Goal: Information Seeking & Learning: Learn about a topic

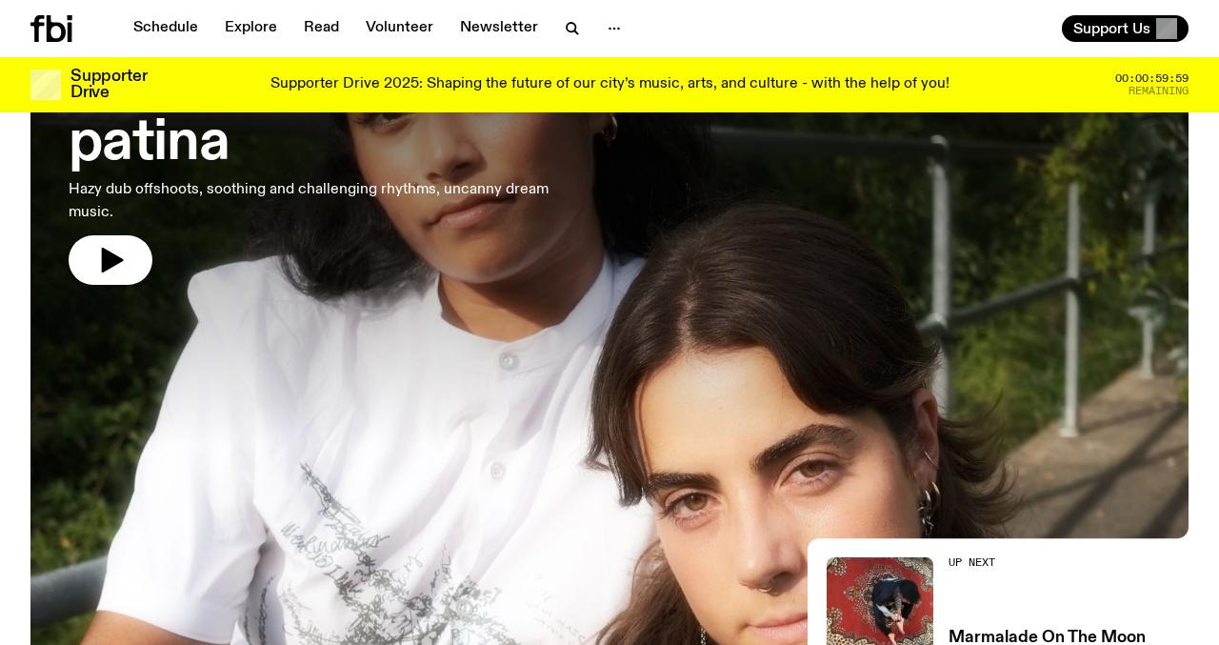
scroll to position [135, 0]
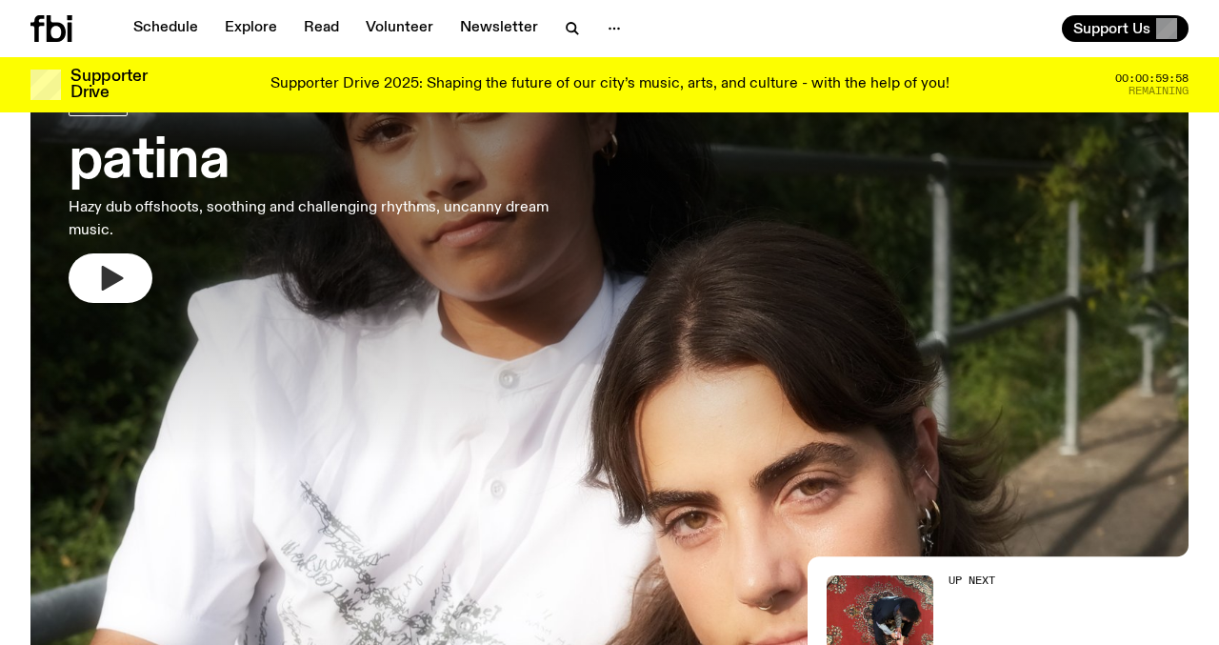
click at [112, 298] on button "button" at bounding box center [111, 278] width 84 height 50
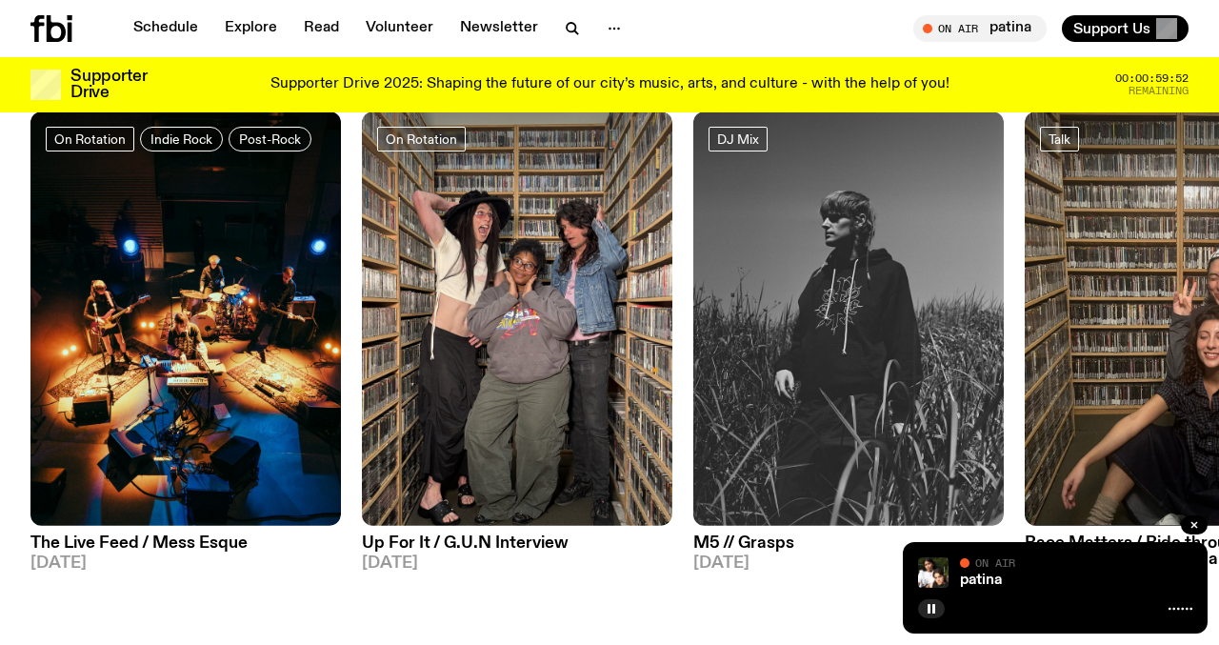
scroll to position [821, 0]
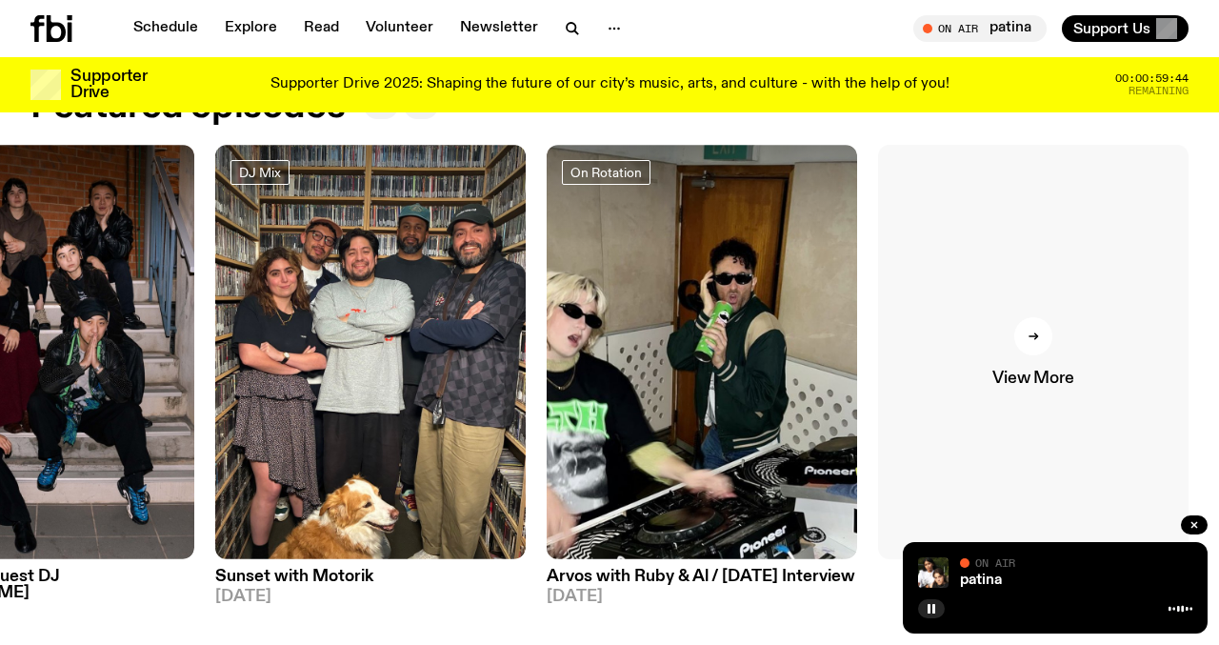
click at [1046, 371] on span "View More" at bounding box center [1032, 378] width 81 height 16
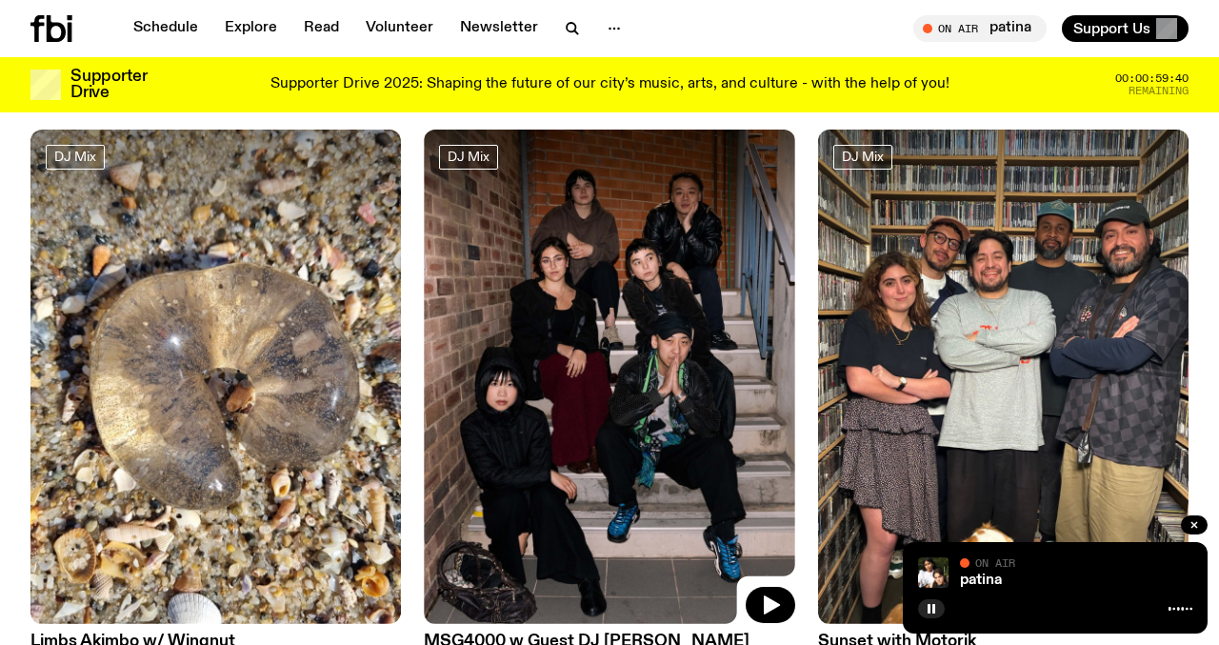
scroll to position [762, 0]
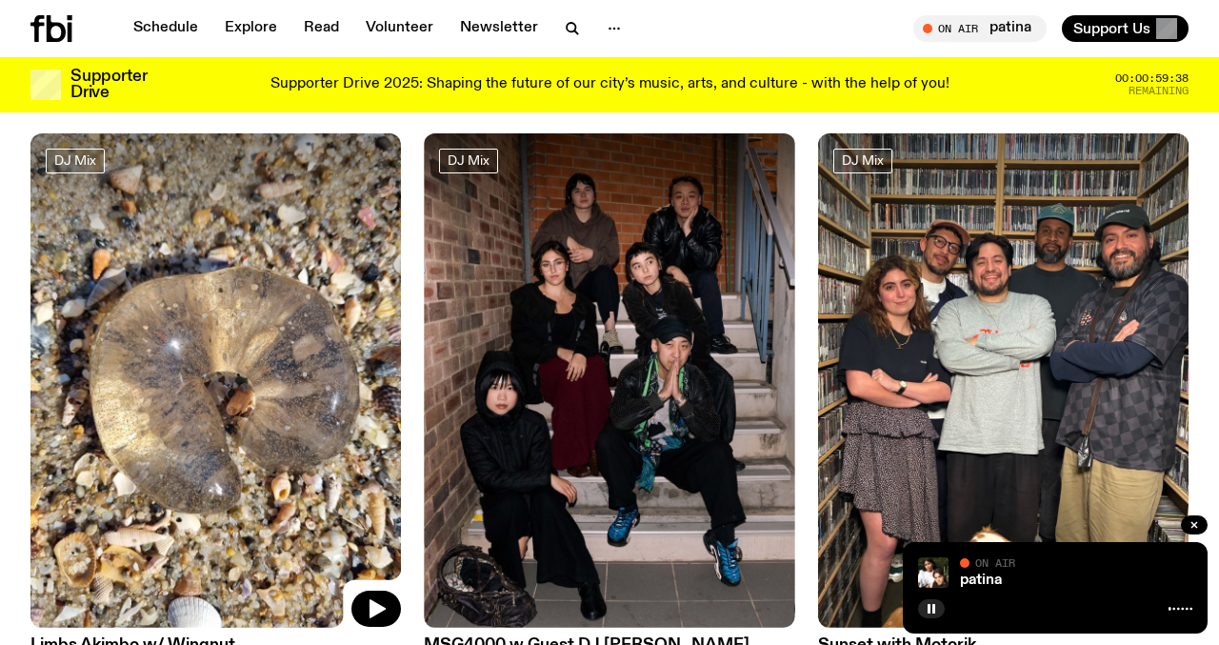
click at [303, 369] on img at bounding box center [215, 380] width 370 height 494
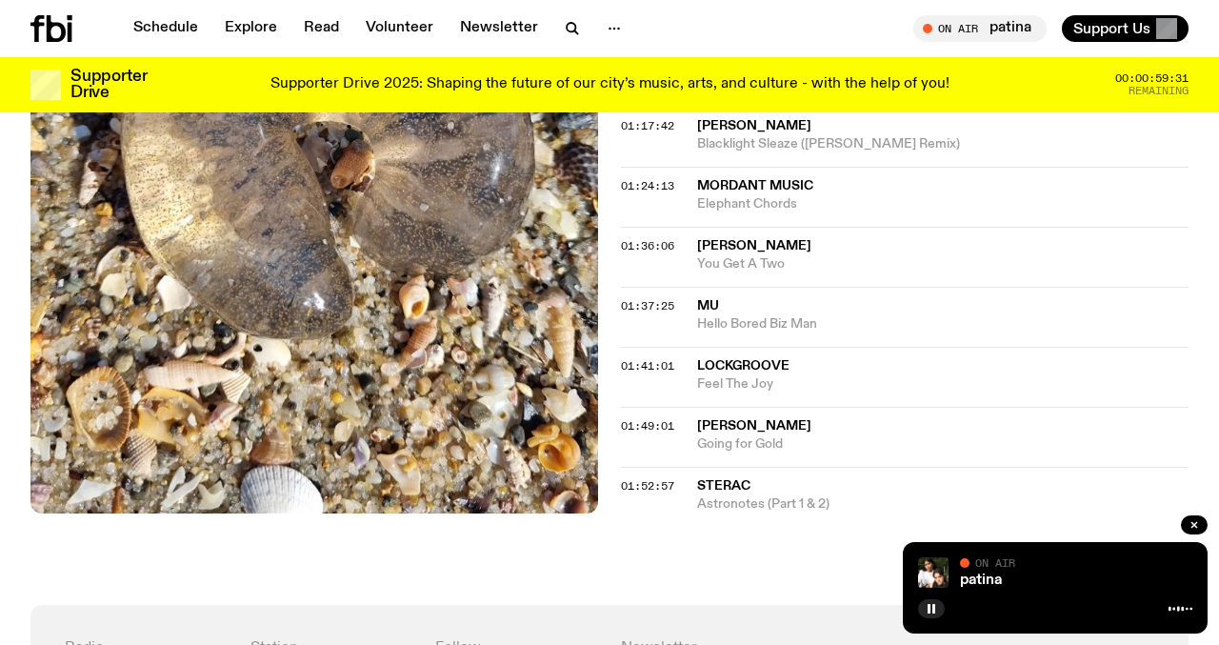
scroll to position [1435, 0]
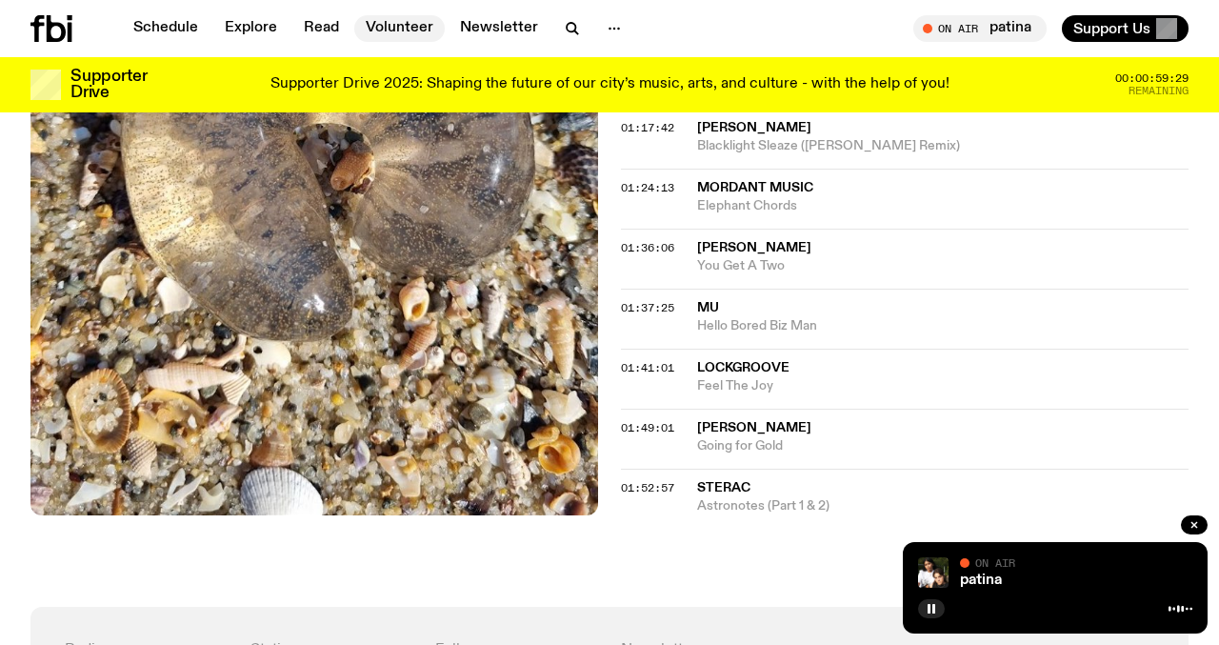
click at [372, 25] on link "Volunteer" at bounding box center [399, 28] width 90 height 27
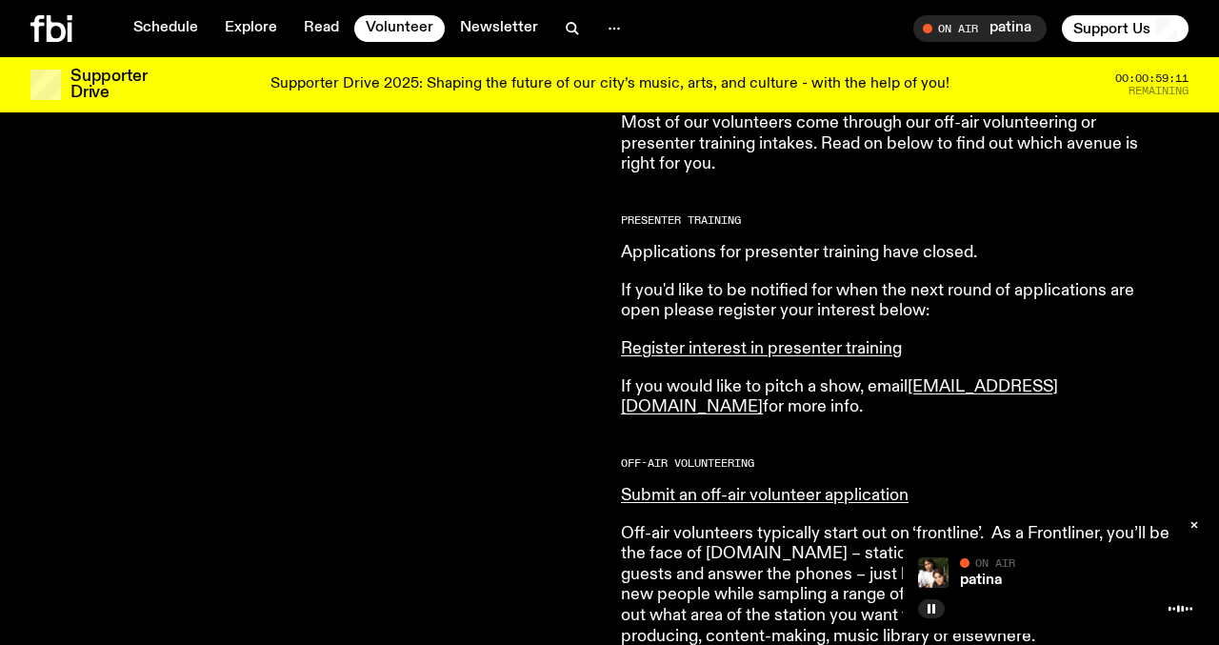
scroll to position [851, 0]
click at [812, 358] on link "Register interest in presenter training" at bounding box center [761, 349] width 281 height 17
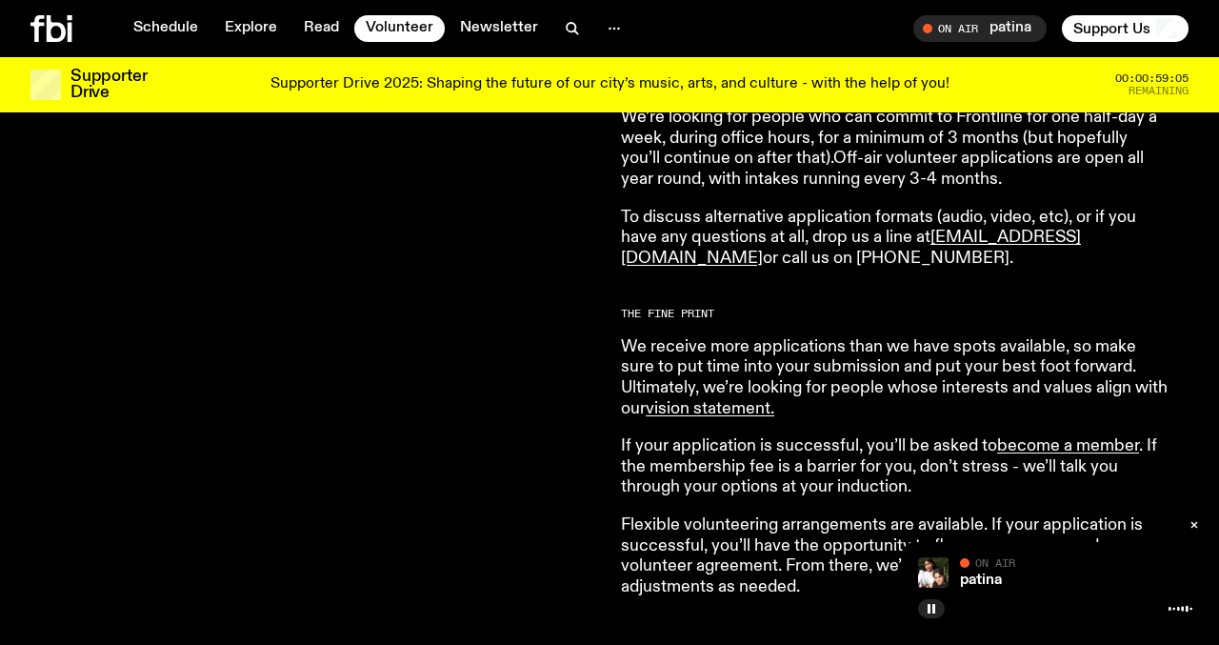
scroll to position [1407, 0]
click at [986, 580] on link "patina" at bounding box center [981, 579] width 42 height 15
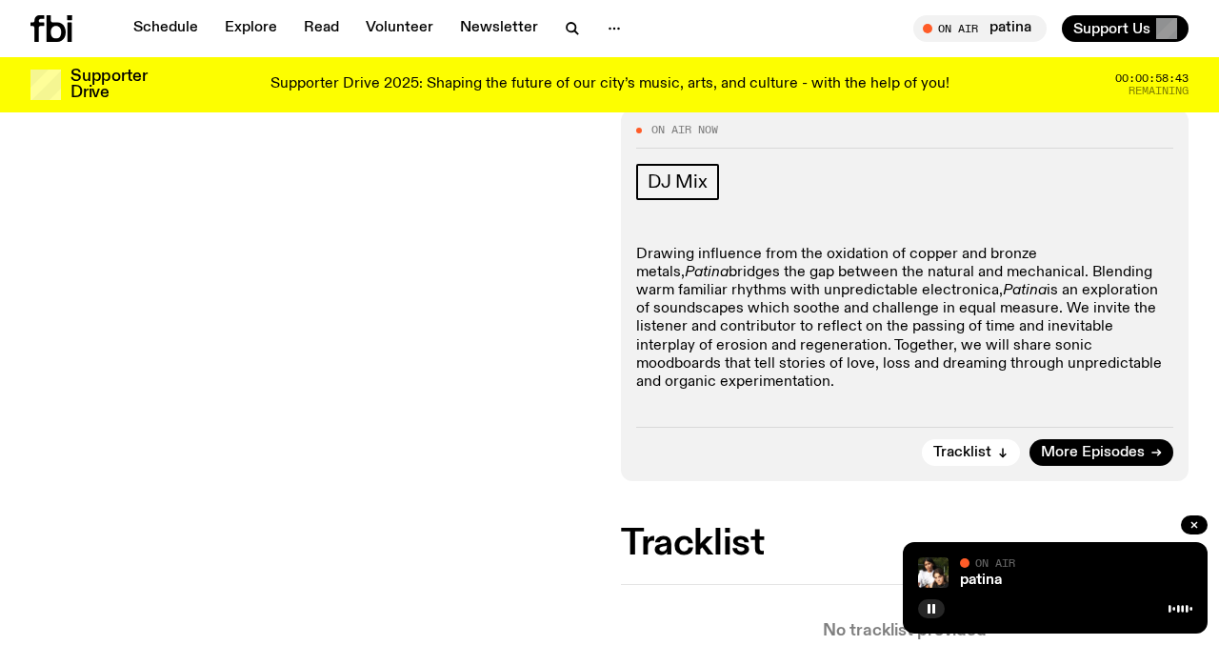
scroll to position [248, 0]
